Goal: Task Accomplishment & Management: Use online tool/utility

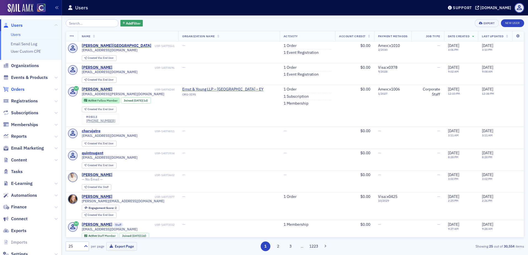
click at [14, 91] on span "Orders" at bounding box center [18, 89] width 14 height 6
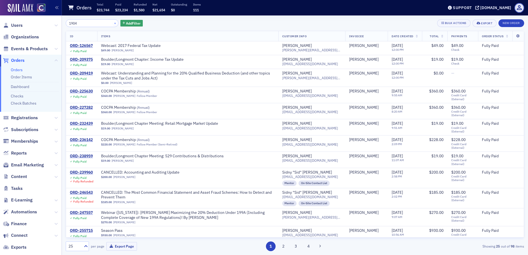
type input "1904"
click at [113, 23] on button "×" at bounding box center [115, 22] width 5 height 5
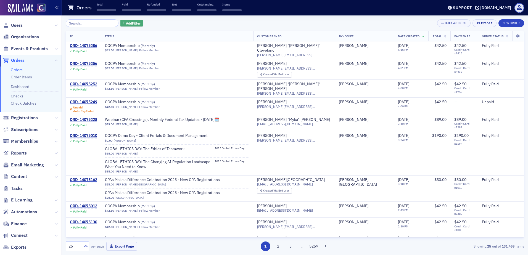
click at [120, 23] on button "Add Filter" at bounding box center [131, 23] width 23 height 7
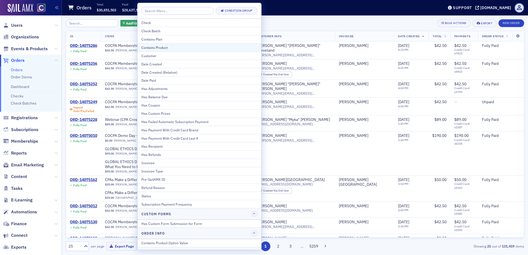
click at [165, 49] on div "Contains Product" at bounding box center [199, 47] width 116 height 5
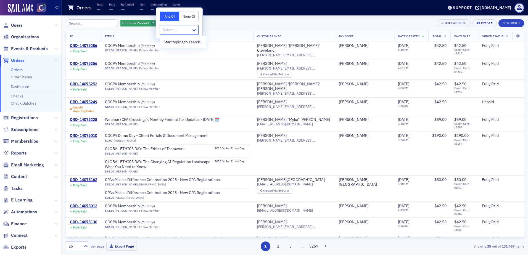
click at [176, 33] on div at bounding box center [176, 30] width 29 height 7
type input "1904"
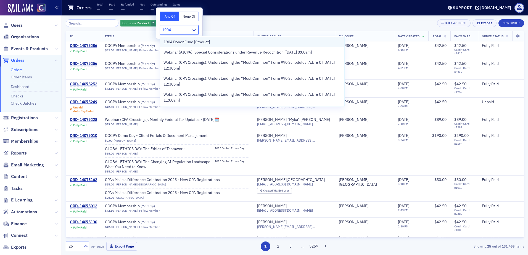
click at [176, 42] on span "1904 Donor Fund [Product]" at bounding box center [187, 42] width 46 height 6
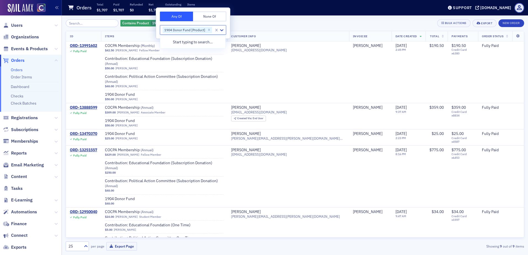
click at [264, 27] on div "Contains Product 1904 Donor Fund [Product] Add Filter Bulk Actions Export New O…" at bounding box center [295, 23] width 459 height 8
